Goal: Obtain resource: Obtain resource

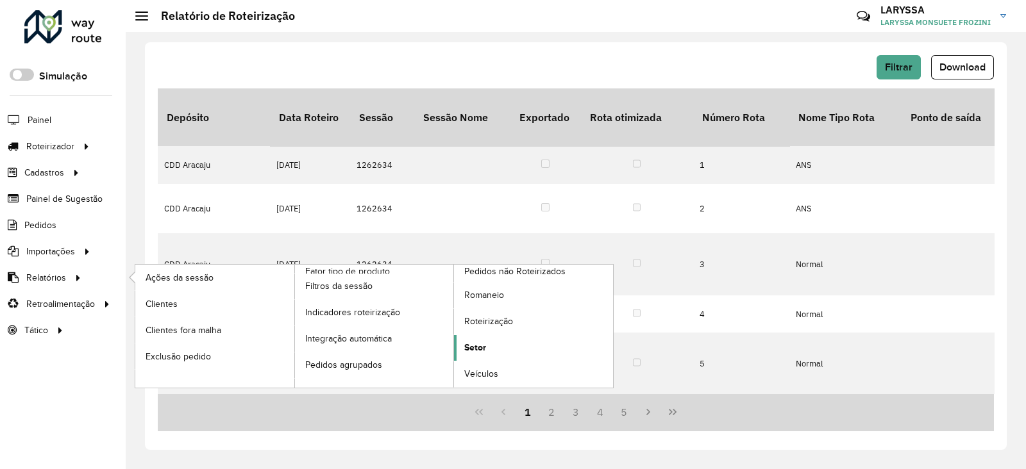
click at [477, 352] on span "Setor" at bounding box center [475, 347] width 22 height 13
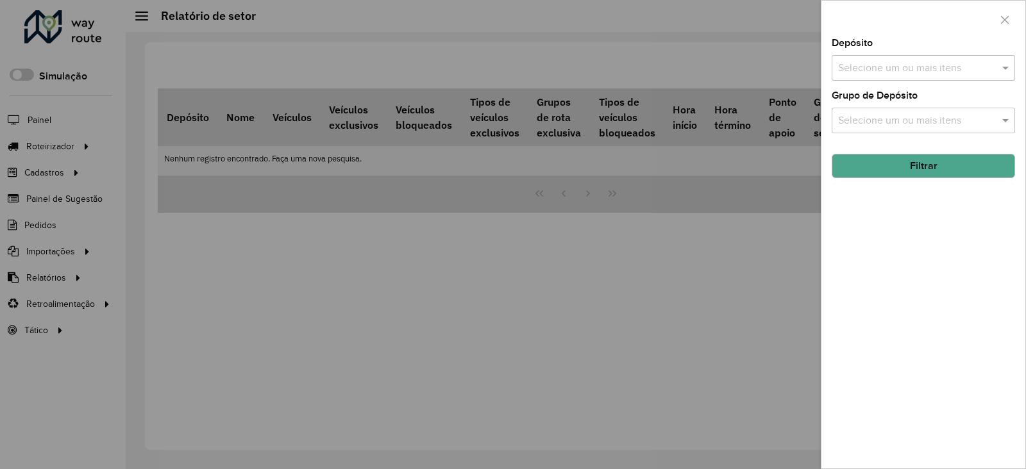
click at [903, 65] on input "text" at bounding box center [917, 68] width 164 height 15
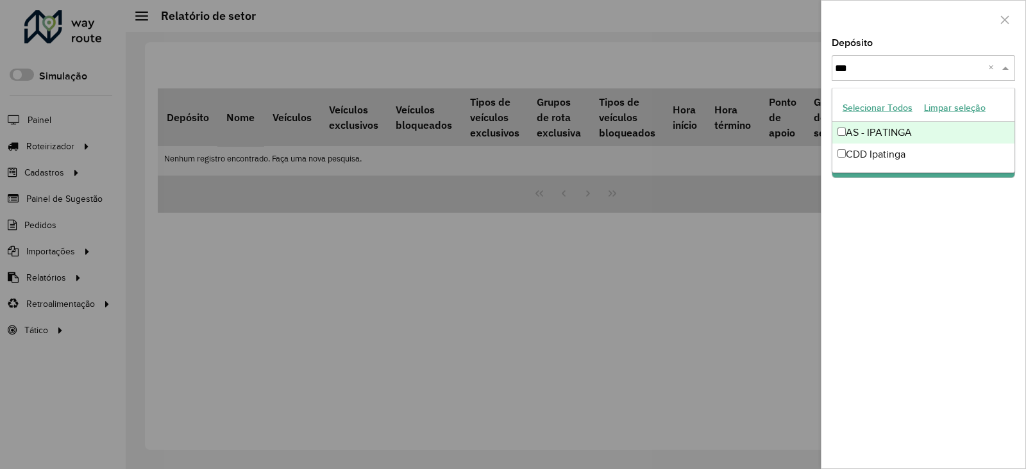
type input "****"
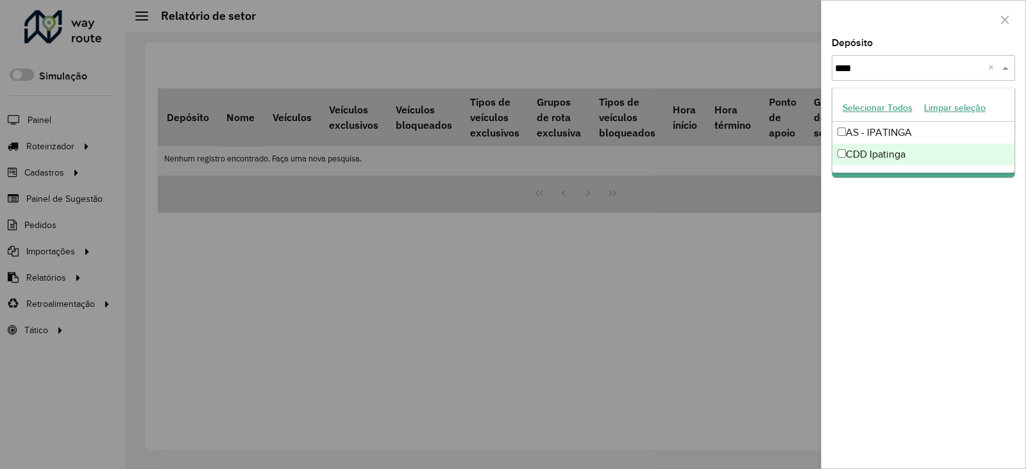
click at [872, 158] on div "CDD Ipatinga" at bounding box center [923, 155] width 182 height 22
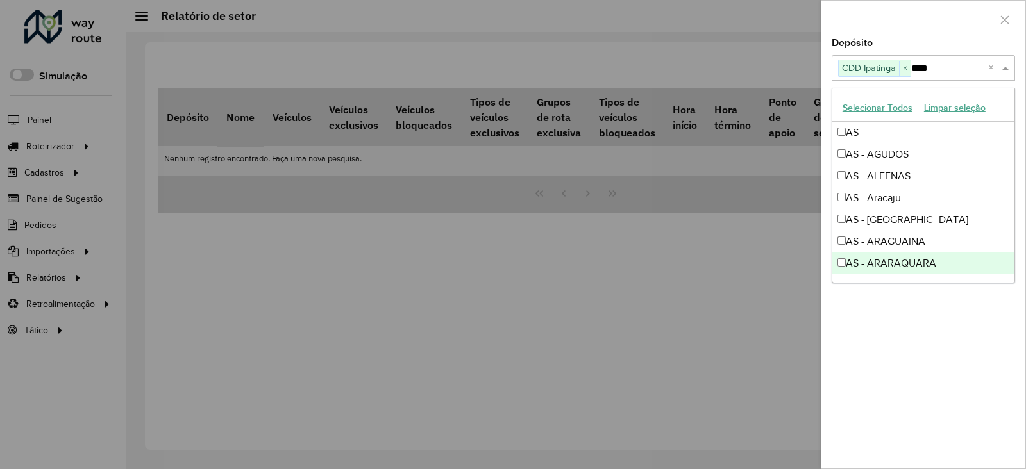
click at [910, 333] on div "Depósito Selecione um ou mais itens CDD Ipatinga × **** × Grupo de Depósito Sel…" at bounding box center [923, 253] width 204 height 430
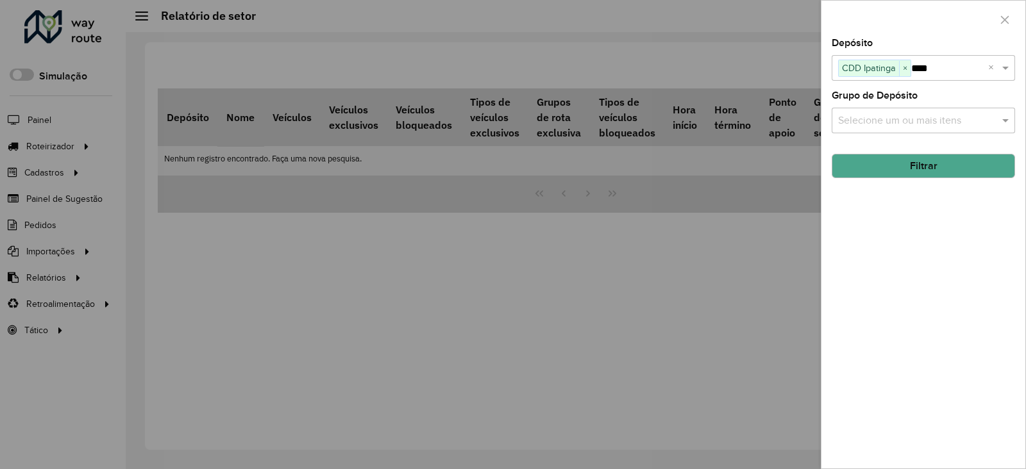
click at [966, 163] on button "Filtrar" at bounding box center [922, 166] width 183 height 24
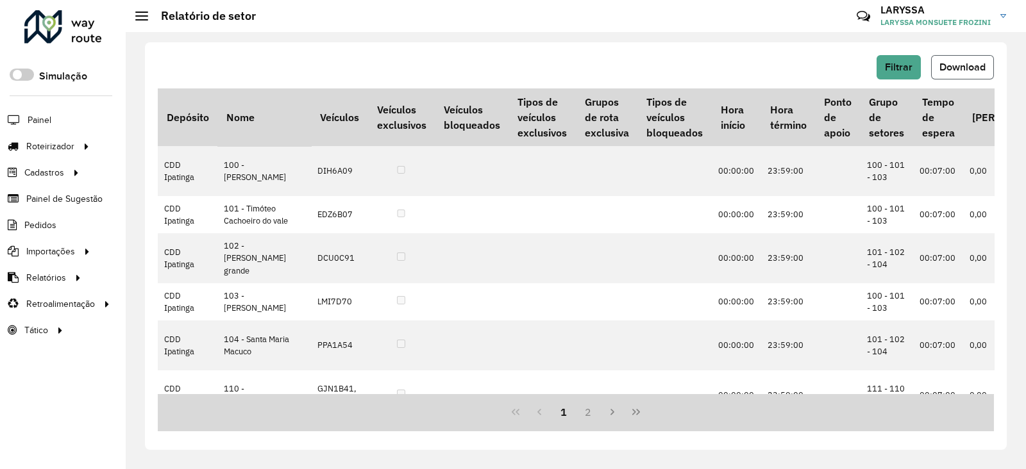
click at [987, 72] on button "Download" at bounding box center [962, 67] width 63 height 24
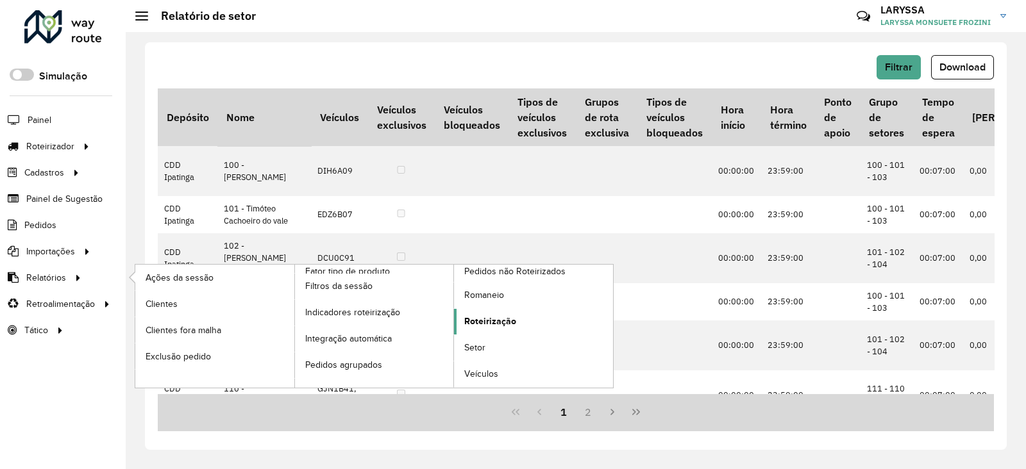
click at [498, 321] on span "Roteirização" at bounding box center [490, 321] width 52 height 13
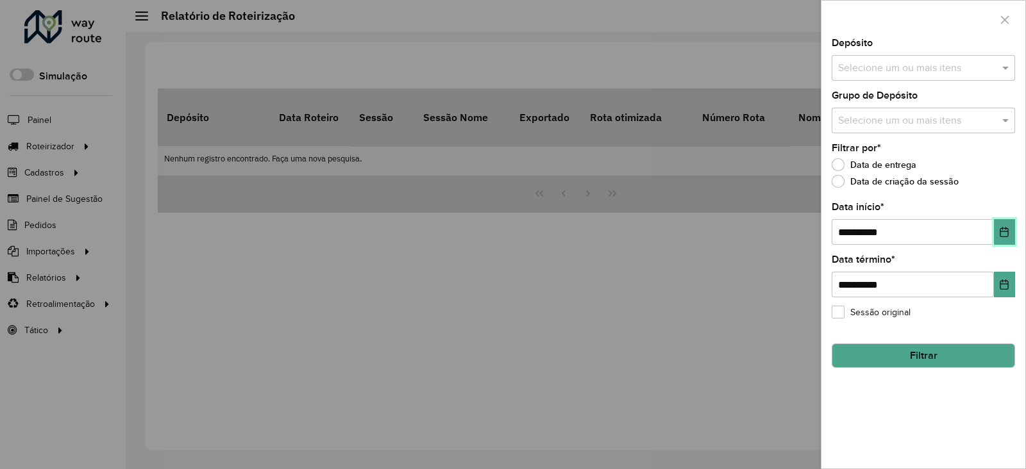
click at [996, 232] on button "Choose Date" at bounding box center [1004, 232] width 21 height 26
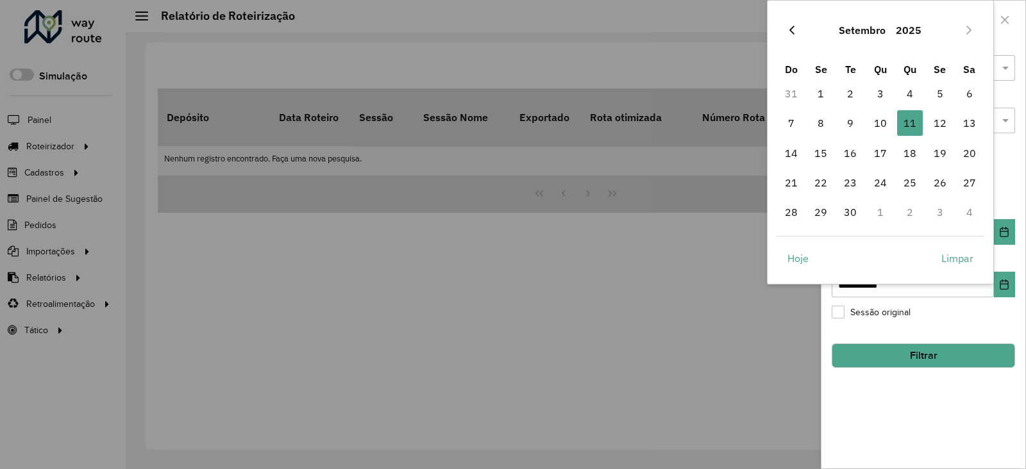
click at [791, 30] on icon "Previous Month" at bounding box center [792, 30] width 10 height 10
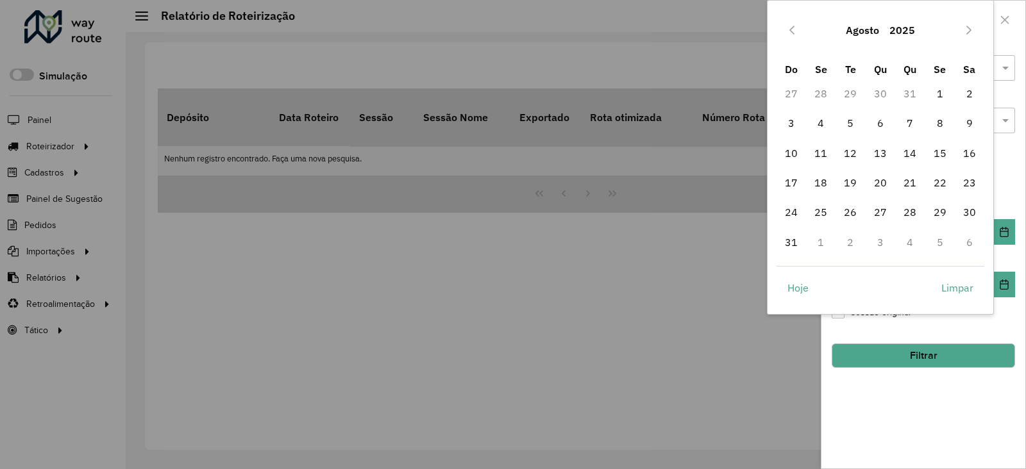
click at [791, 30] on icon "Previous Month" at bounding box center [792, 30] width 10 height 10
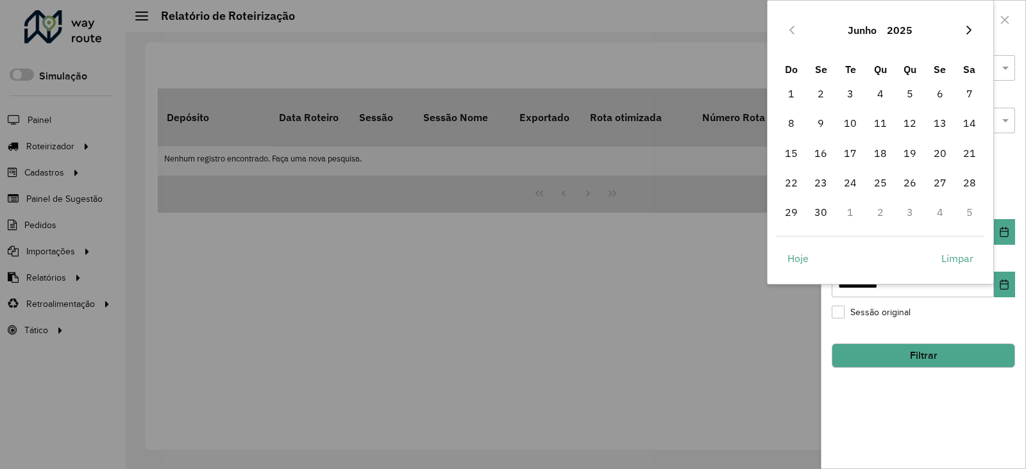
click at [965, 27] on icon "Next Month" at bounding box center [968, 30] width 10 height 10
click at [847, 94] on span "1" at bounding box center [850, 94] width 26 height 26
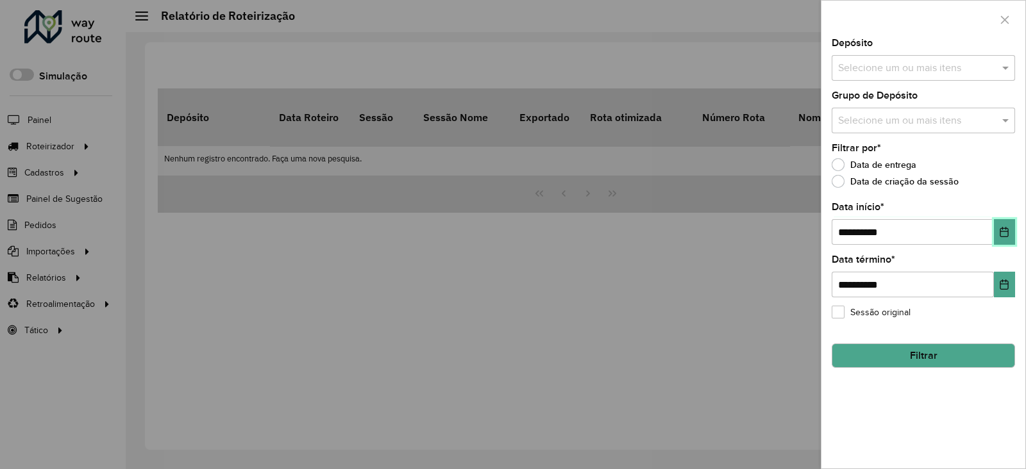
click at [1007, 231] on icon "Choose Date" at bounding box center [1004, 232] width 10 height 10
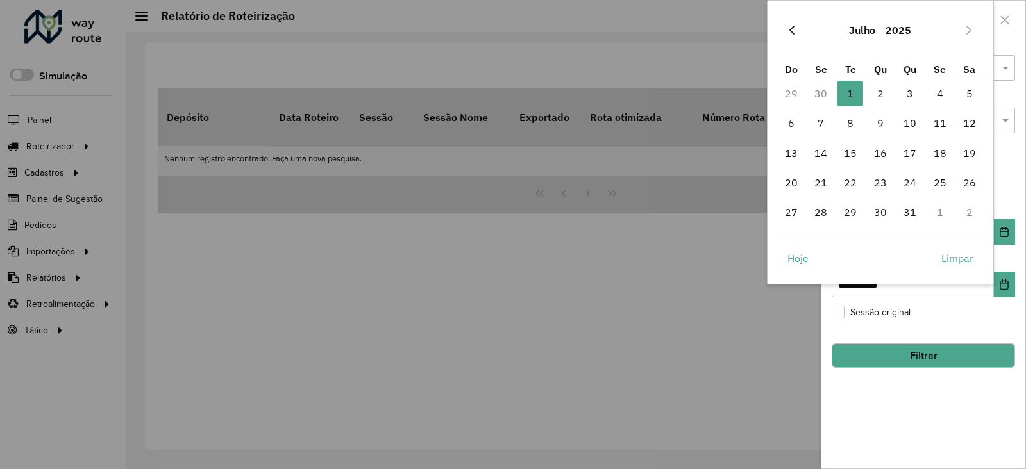
click at [788, 27] on icon "Previous Month" at bounding box center [792, 30] width 10 height 10
click at [962, 31] on button "Next Month" at bounding box center [968, 30] width 21 height 21
click at [849, 91] on span "1" at bounding box center [850, 94] width 26 height 26
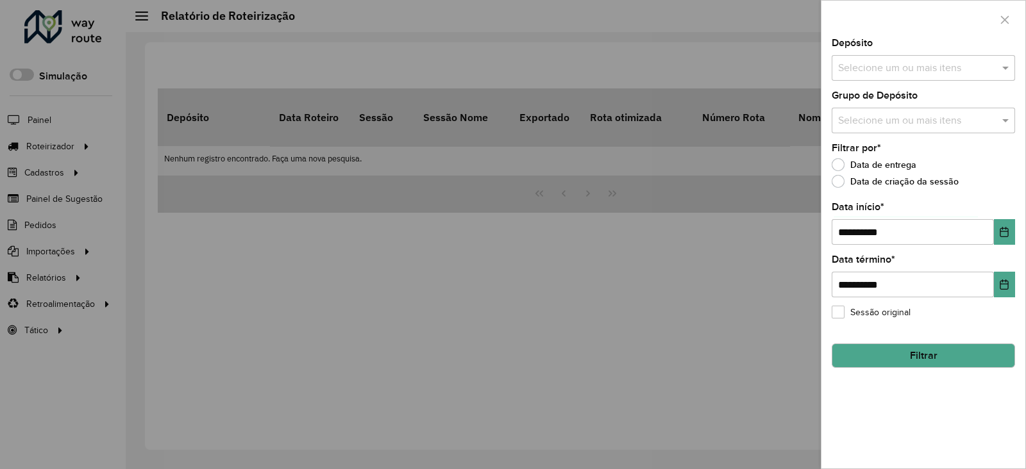
click at [904, 68] on input "text" at bounding box center [917, 68] width 164 height 15
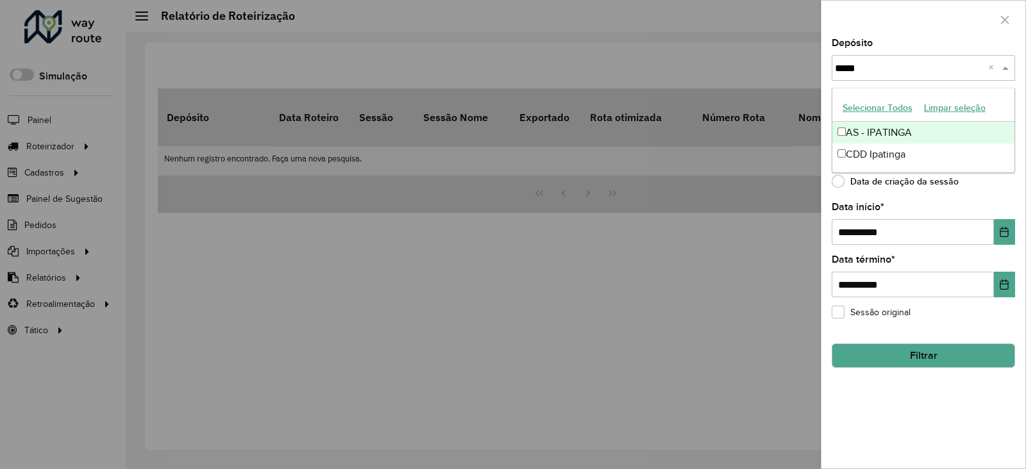
type input "******"
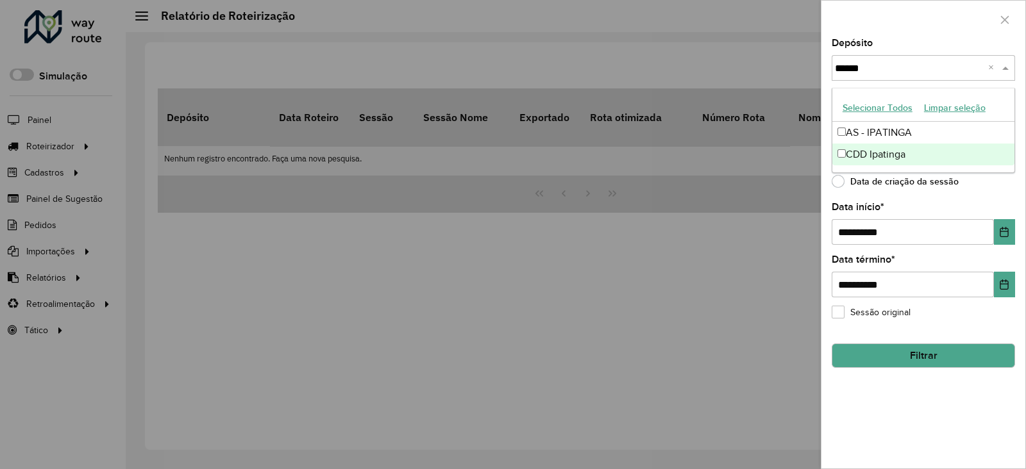
click at [870, 155] on div "CDD Ipatinga" at bounding box center [923, 155] width 182 height 22
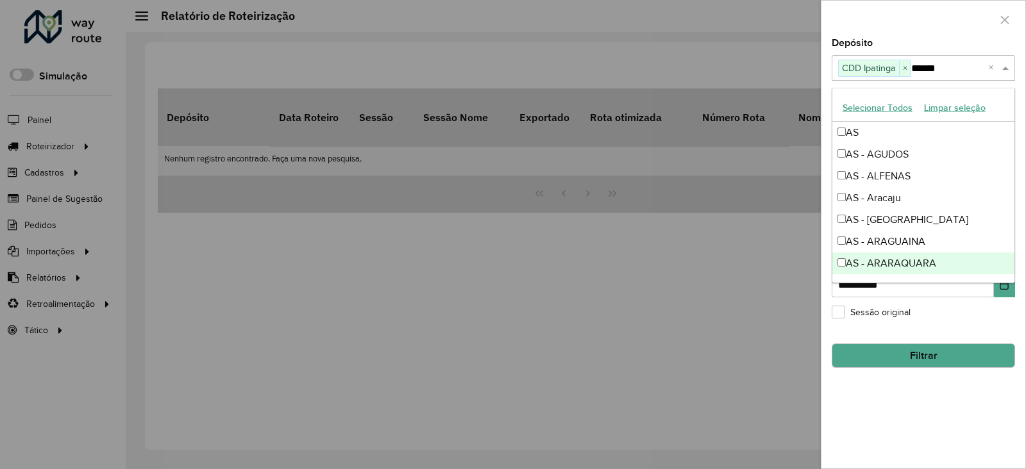
click at [981, 325] on div "**********" at bounding box center [923, 253] width 204 height 430
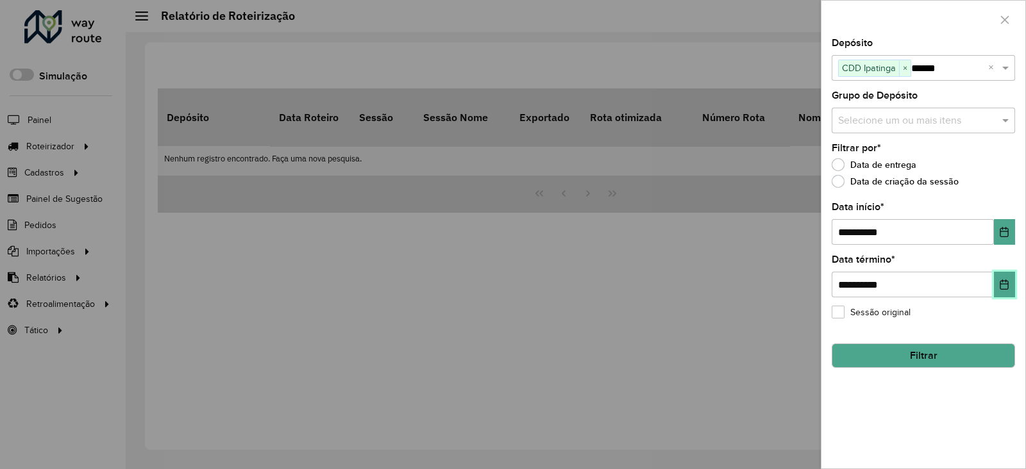
click at [1006, 290] on icon "Choose Date" at bounding box center [1004, 284] width 8 height 10
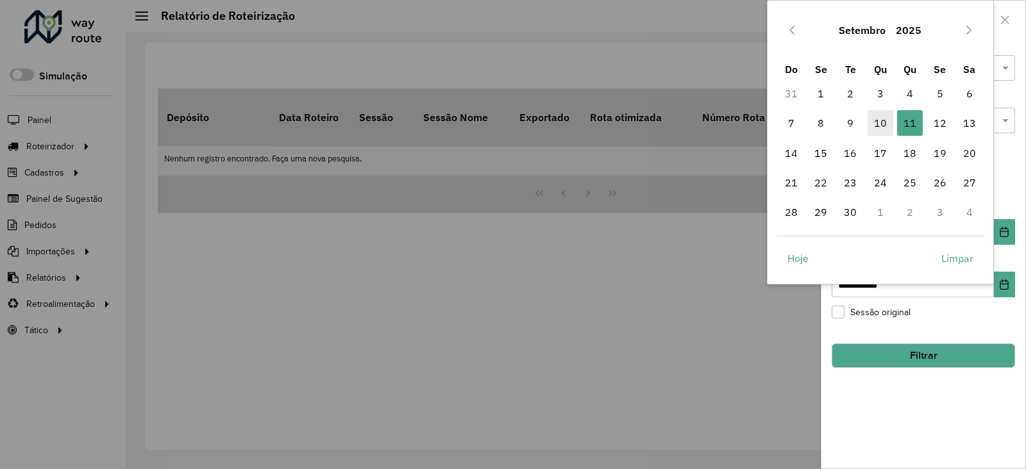
click at [883, 121] on span "10" at bounding box center [880, 123] width 26 height 26
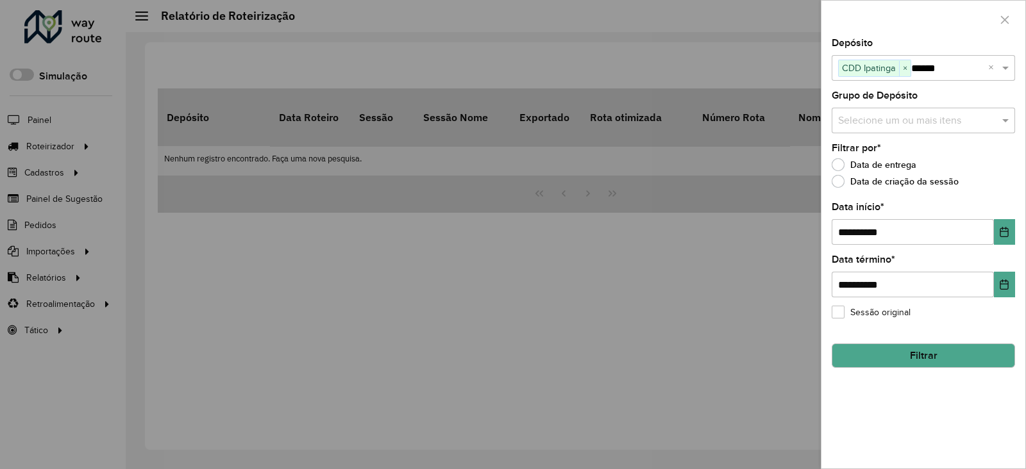
click at [954, 361] on button "Filtrar" at bounding box center [922, 356] width 183 height 24
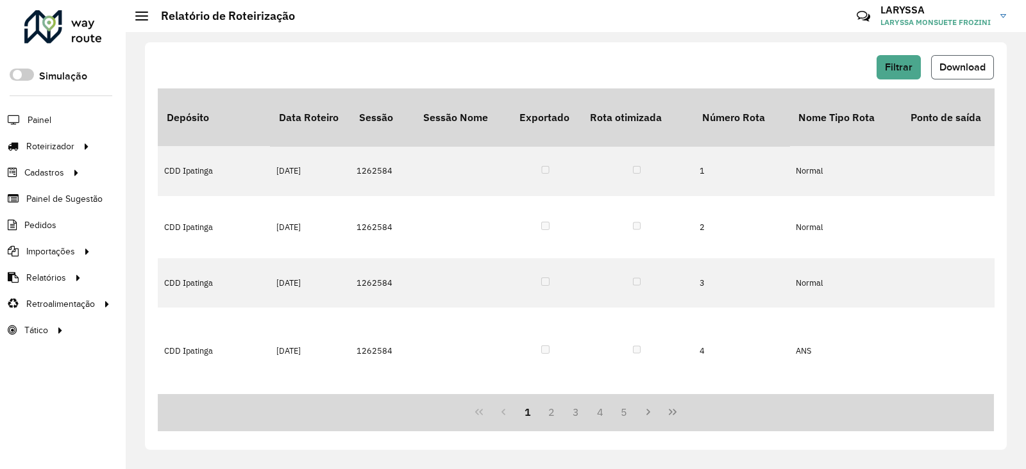
click at [972, 69] on span "Download" at bounding box center [962, 67] width 46 height 11
